Goal: Task Accomplishment & Management: Use online tool/utility

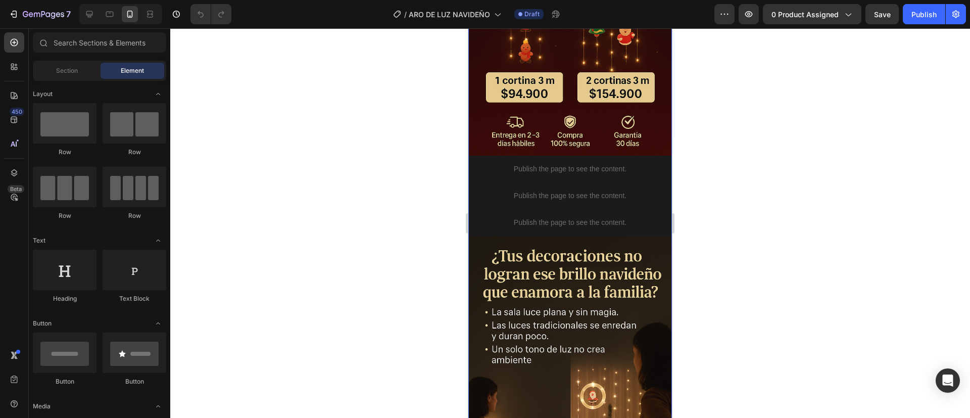
scroll to position [583, 0]
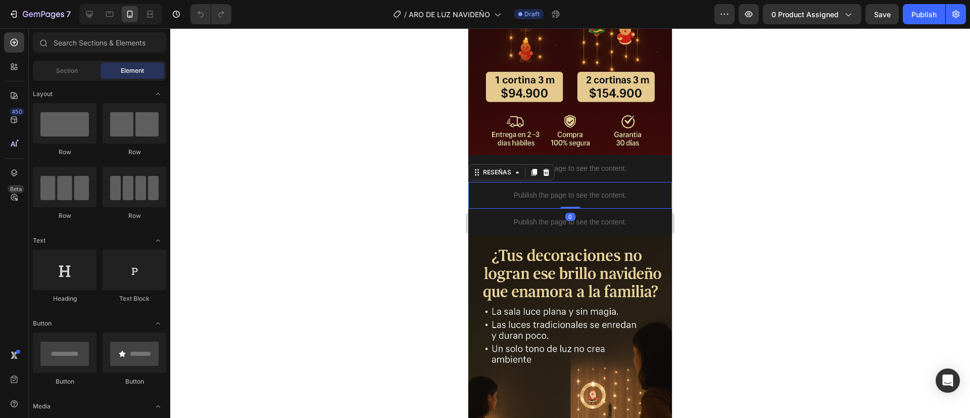
click at [534, 182] on div "Publish the page to see the content." at bounding box center [570, 195] width 204 height 27
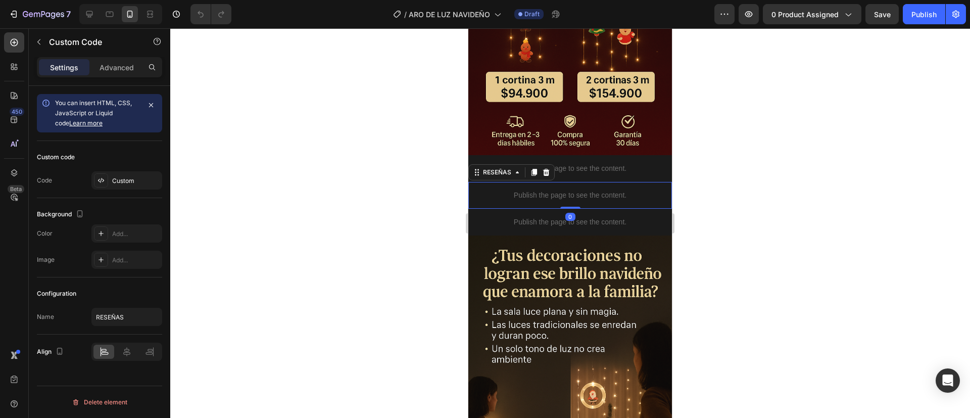
click at [534, 182] on div "Publish the page to see the content." at bounding box center [570, 195] width 204 height 27
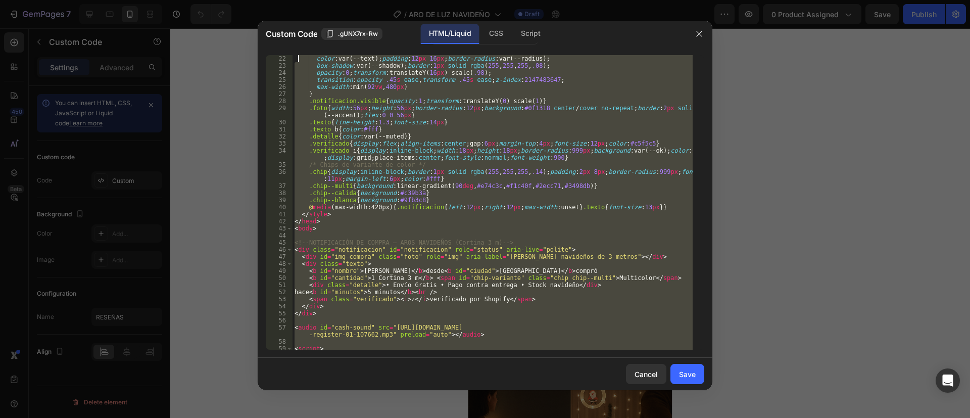
scroll to position [0, 0]
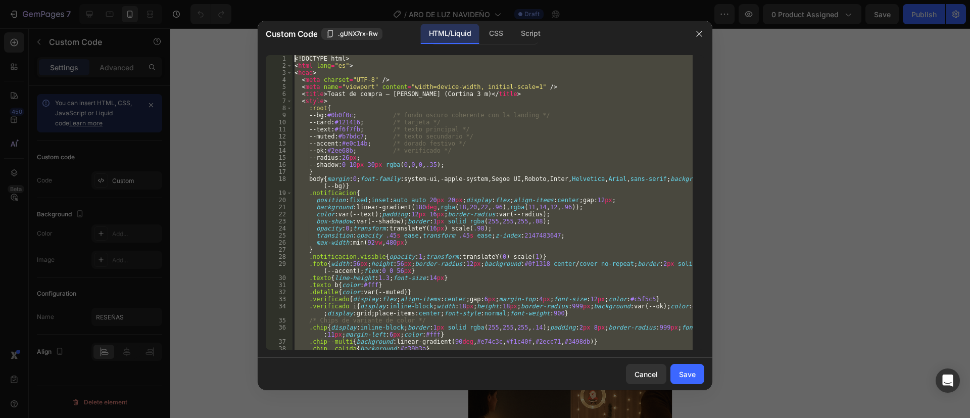
drag, startPoint x: 339, startPoint y: 344, endPoint x: 297, endPoint y: 5, distance: 342.0
click at [297, 5] on div "Custom Code .gUNX7rx-Rw HTML/Liquid CSS Script 1 2 3 4 5 6 7 8 9 10 11 12 13 14…" at bounding box center [485, 209] width 970 height 418
type textarea "<!DOCTYPE html> <html lang="es">"
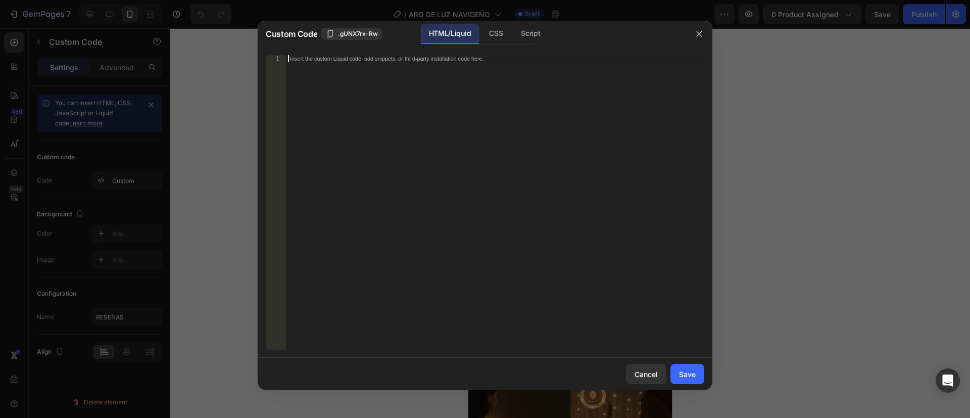
scroll to position [1516, 0]
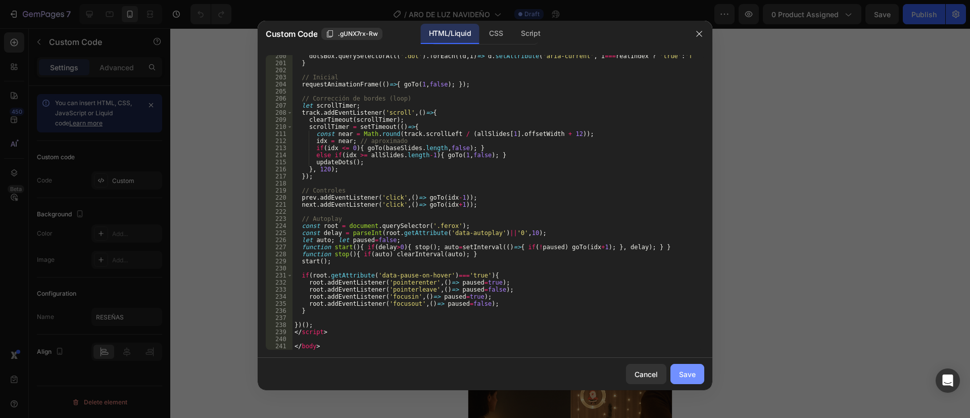
click at [692, 369] on div "Save" at bounding box center [687, 374] width 17 height 11
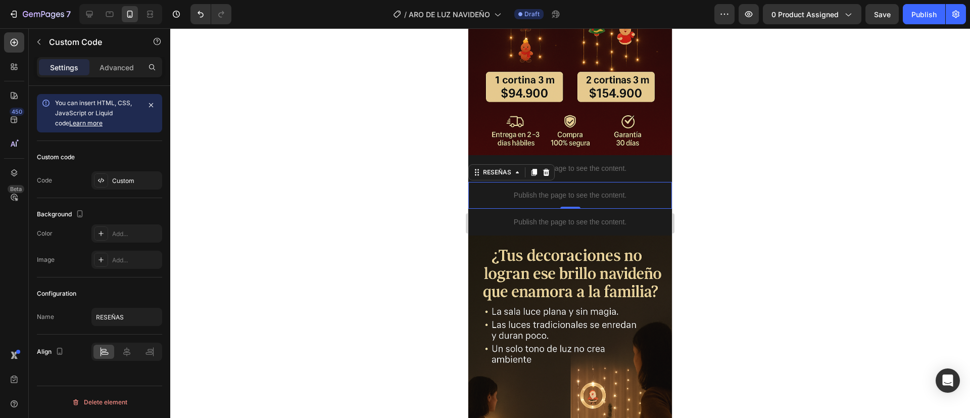
click at [525, 182] on div "Publish the page to see the content." at bounding box center [570, 195] width 204 height 27
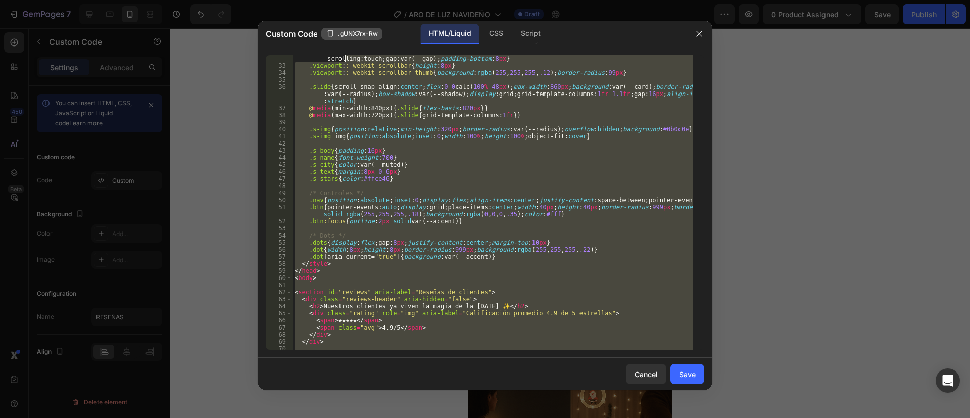
scroll to position [0, 0]
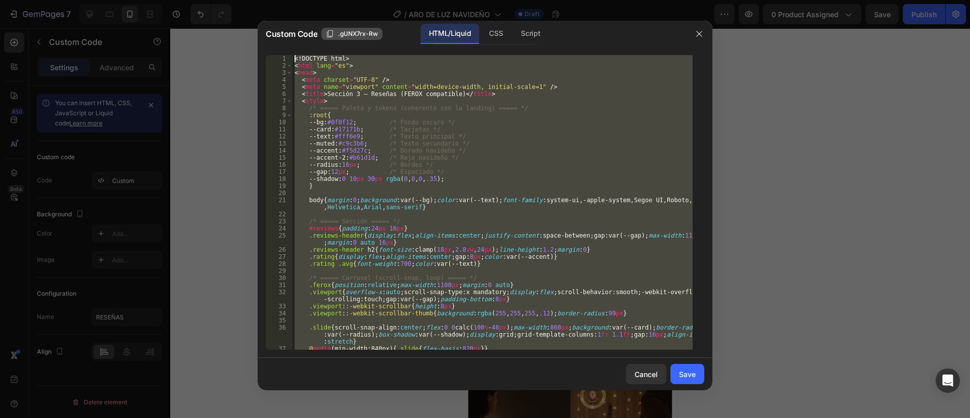
drag, startPoint x: 357, startPoint y: 336, endPoint x: 345, endPoint y: 28, distance: 308.8
click at [345, 28] on div "Custom Code .gUNX7rx-Rw HTML/Liquid CSS Script </html> 1 2 3 4 5 6 7 8 9 10 11 …" at bounding box center [485, 205] width 455 height 369
type textarea "<!DOCTYPE html> <html lang="es">"
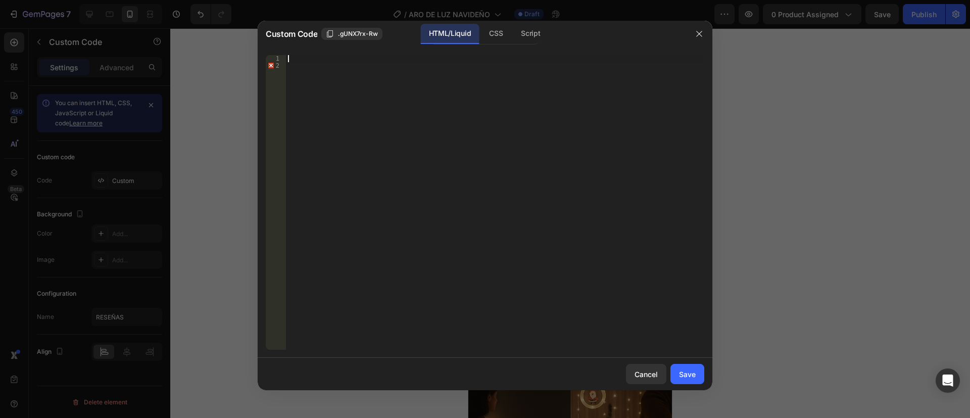
paste textarea "</html>"
type textarea "</html>"
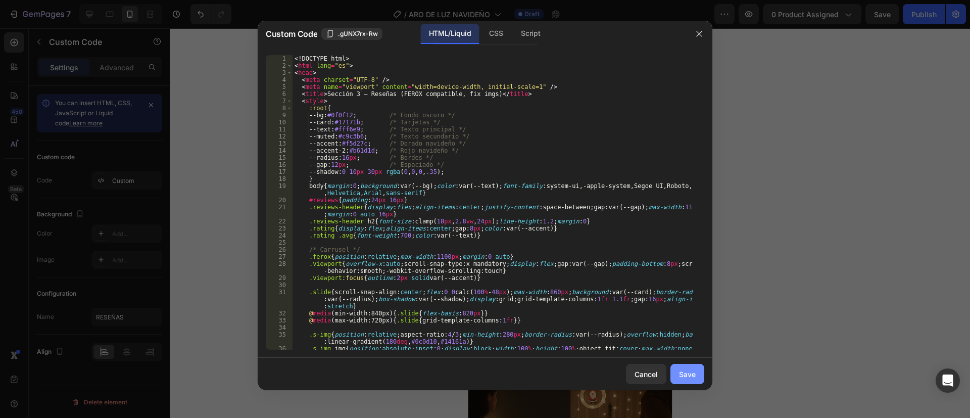
click at [683, 373] on div "Save" at bounding box center [687, 374] width 17 height 11
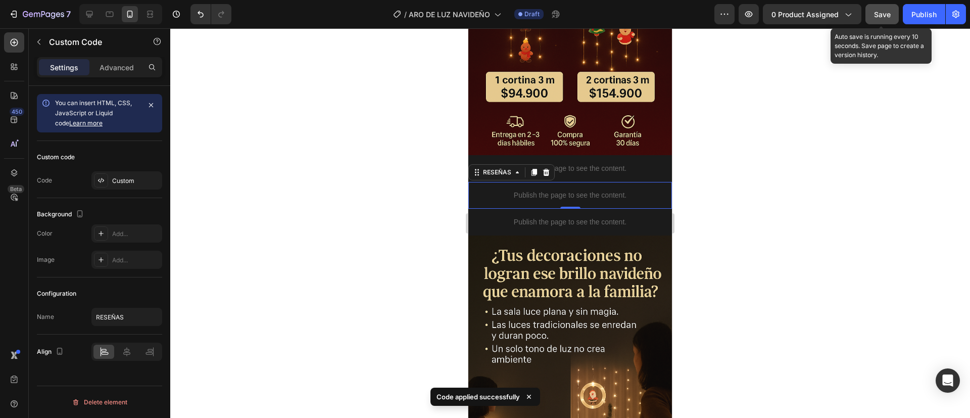
click at [879, 12] on span "Save" at bounding box center [882, 14] width 17 height 9
click at [750, 13] on icon "button" at bounding box center [748, 14] width 3 height 3
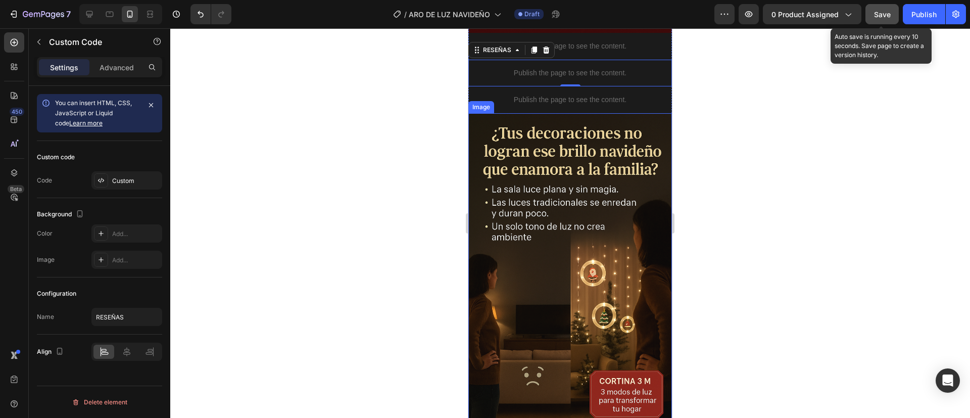
scroll to position [671, 0]
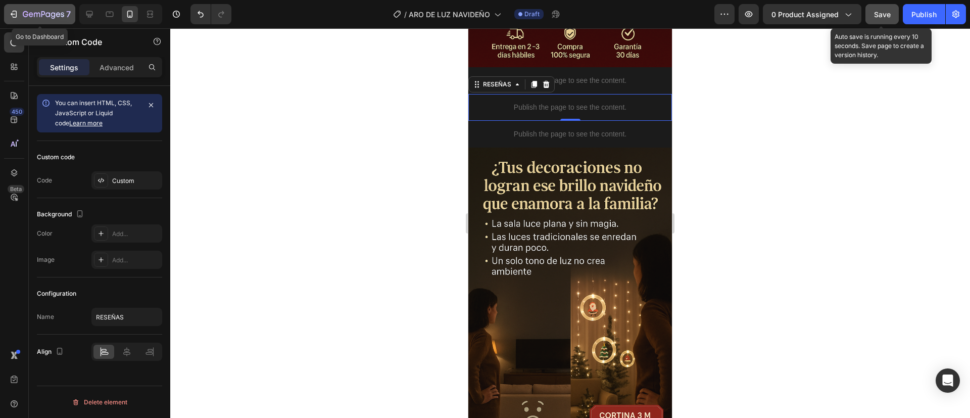
click at [43, 16] on icon "button" at bounding box center [43, 15] width 41 height 9
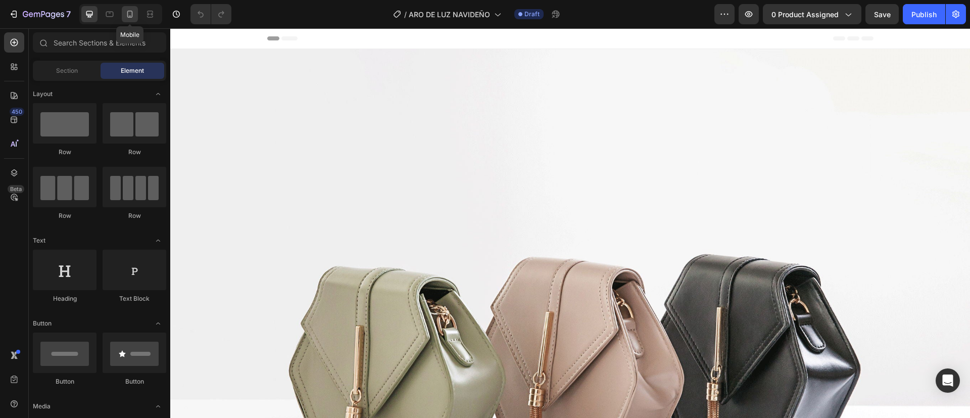
click at [131, 10] on icon at bounding box center [130, 14] width 10 height 10
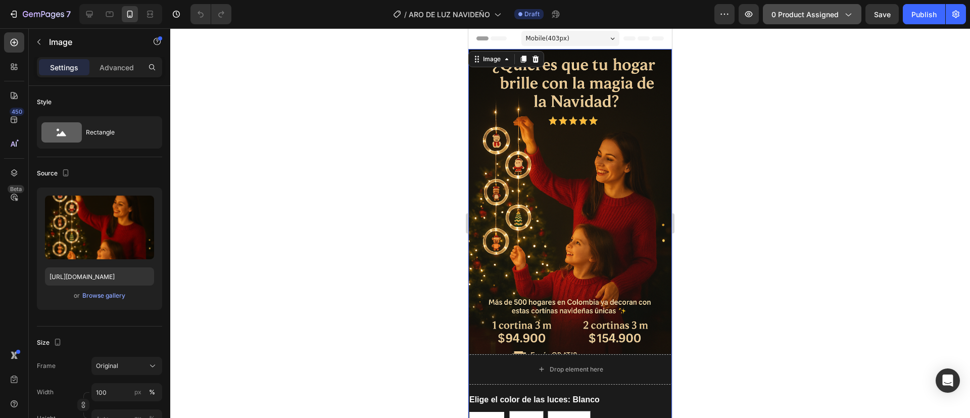
click at [798, 18] on span "0 product assigned" at bounding box center [804, 14] width 67 height 11
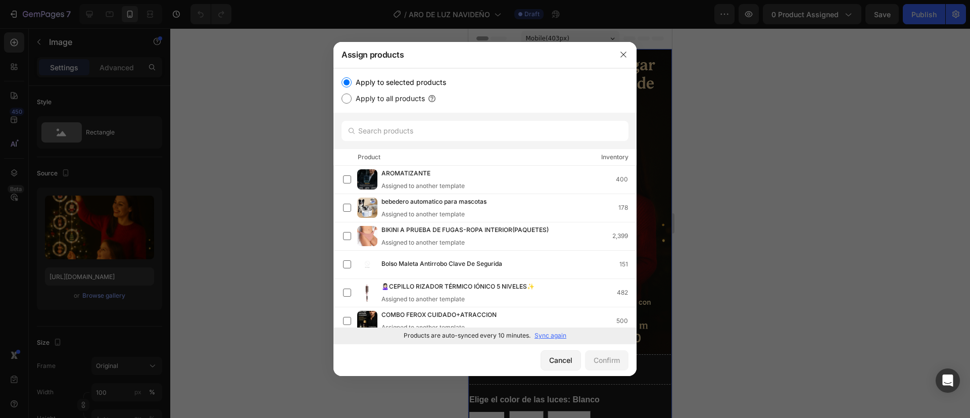
click at [557, 333] on div "Products are auto-synced every 10 minutes. Sync again" at bounding box center [484, 335] width 303 height 16
click at [557, 333] on p "Sync again" at bounding box center [550, 335] width 32 height 9
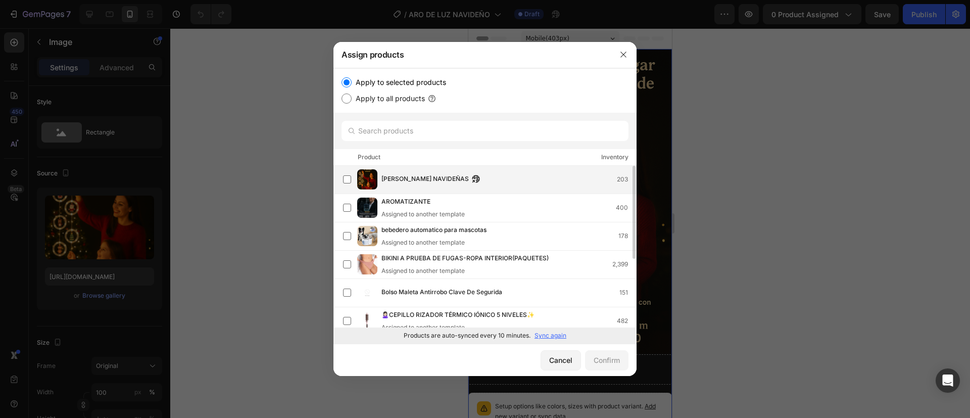
click at [554, 170] on div "ARO DE LUCES NAVIDEÑAS 203" at bounding box center [489, 179] width 293 height 20
click at [617, 357] on div "Confirm" at bounding box center [607, 360] width 26 height 11
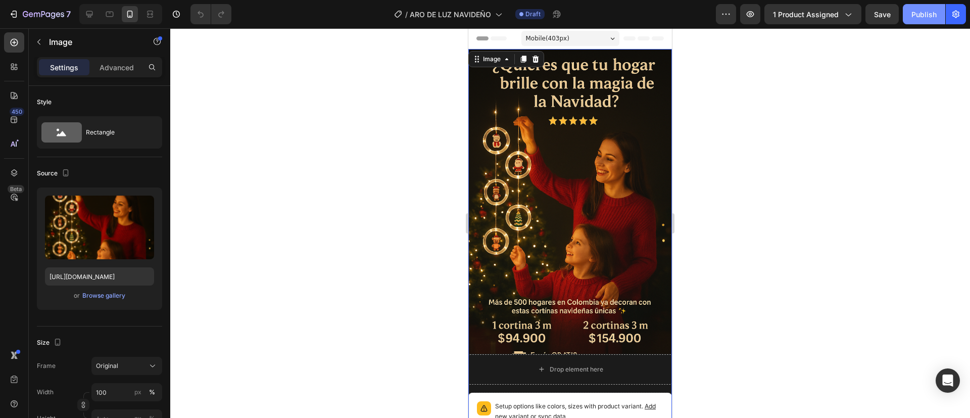
click at [926, 9] on div "Publish" at bounding box center [923, 14] width 25 height 11
